Goal: Find specific page/section: Find specific page/section

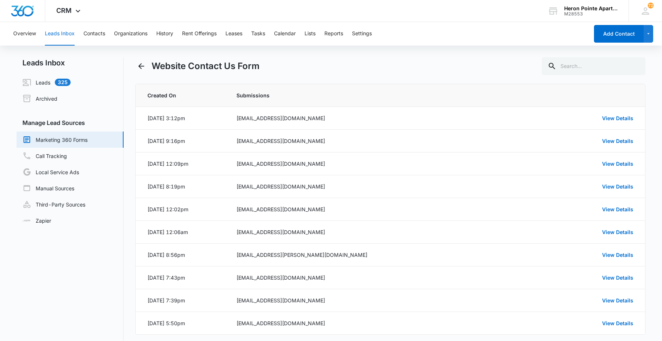
click at [54, 38] on button "Leads Inbox" at bounding box center [60, 34] width 30 height 24
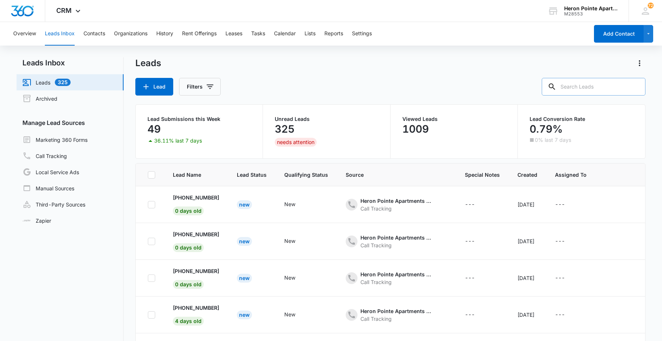
click at [591, 87] on input "text" at bounding box center [594, 87] width 104 height 18
click at [88, 30] on button "Contacts" at bounding box center [94, 34] width 22 height 24
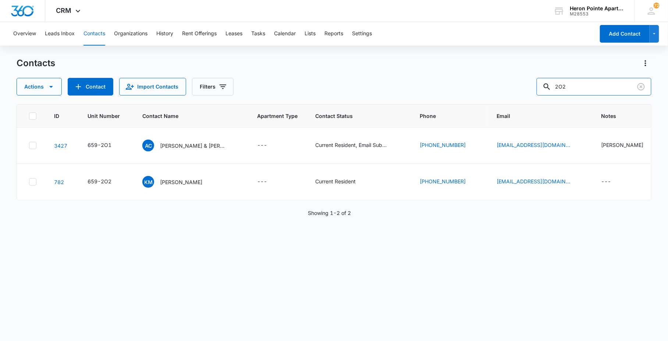
drag, startPoint x: 589, startPoint y: 85, endPoint x: 470, endPoint y: 92, distance: 118.9
click at [523, 90] on div "Actions Contact Import Contacts Filters 2O2" at bounding box center [334, 87] width 634 height 18
type input "p2"
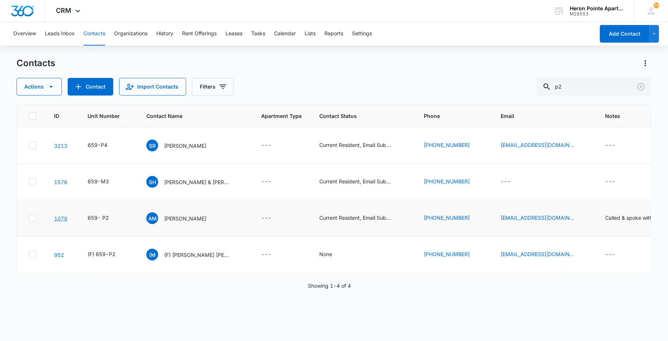
click at [60, 219] on link "1079" at bounding box center [60, 218] width 13 height 6
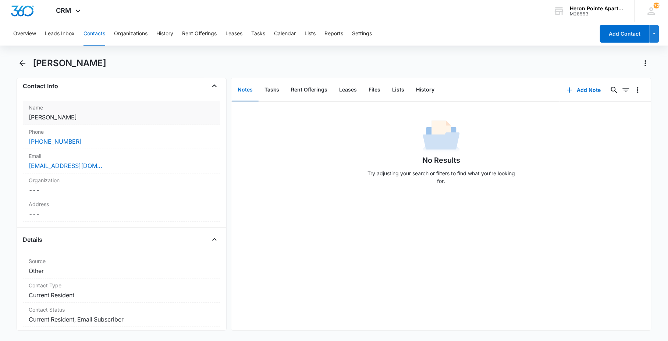
scroll to position [122, 0]
